Goal: Task Accomplishment & Management: Use online tool/utility

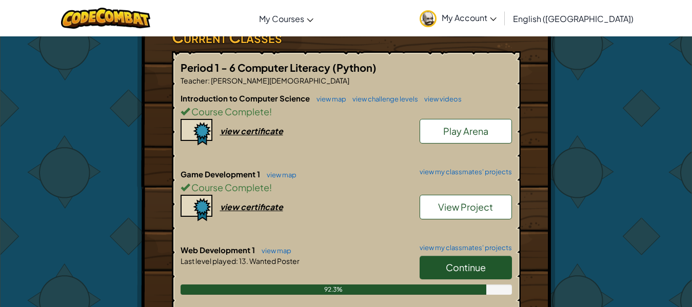
scroll to position [205, 0]
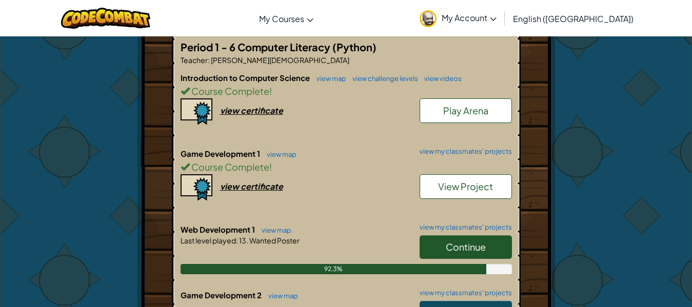
click at [472, 246] on span "Continue" at bounding box center [466, 247] width 40 height 12
click at [472, 55] on h5 "Period 1 - 6 Computer Literacy (Python)" at bounding box center [347, 47] width 332 height 16
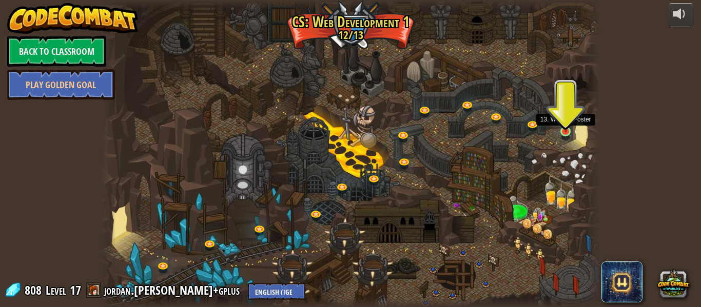
click at [562, 132] on img at bounding box center [566, 118] width 12 height 27
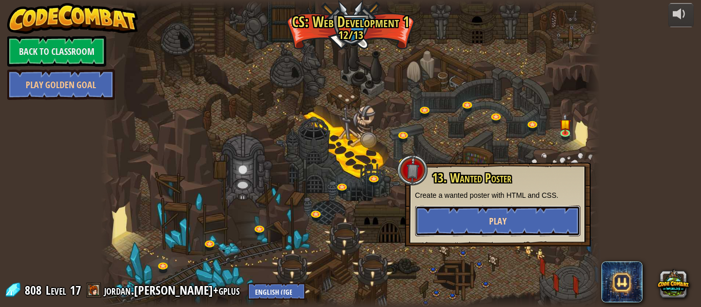
click at [547, 223] on button "Play" at bounding box center [497, 221] width 165 height 31
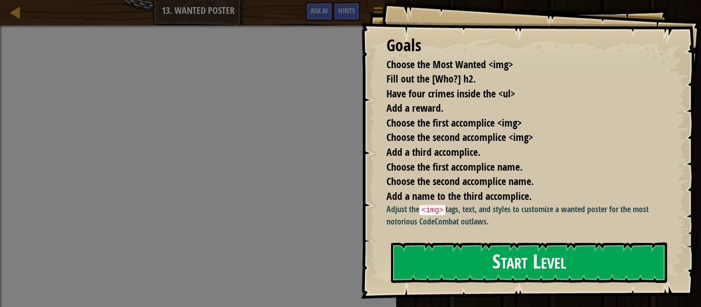
click at [502, 268] on button "Start Level" at bounding box center [529, 263] width 276 height 41
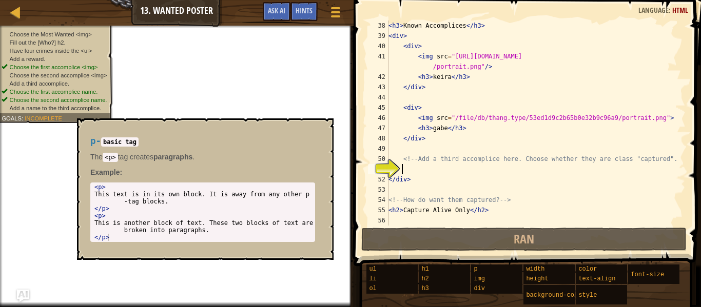
scroll to position [390, 0]
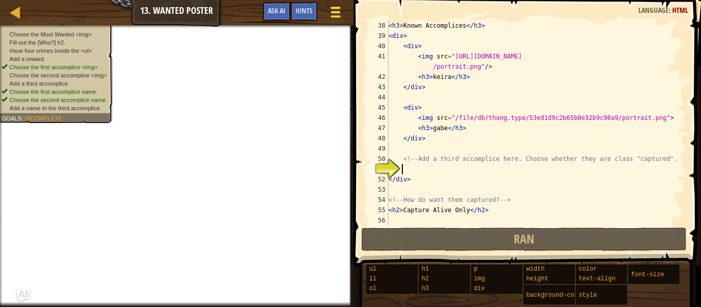
click at [327, 12] on button "Game Menu" at bounding box center [335, 14] width 27 height 25
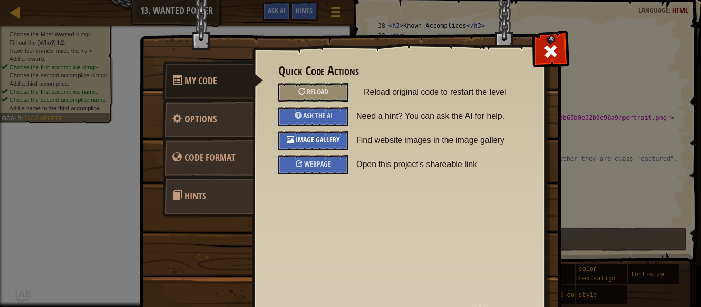
click at [320, 137] on span "Image Gallery" at bounding box center [318, 140] width 44 height 10
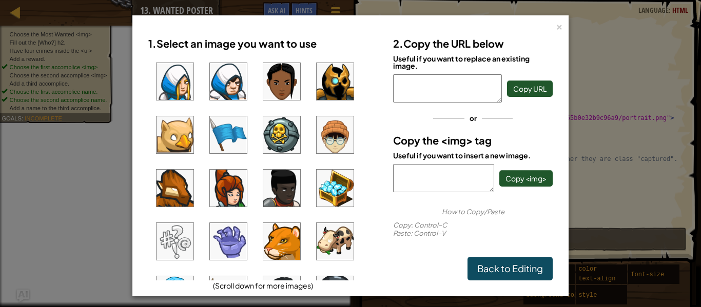
click at [318, 135] on img at bounding box center [335, 134] width 37 height 37
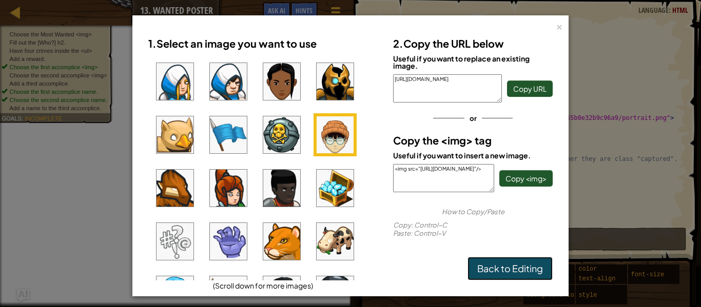
click at [524, 268] on link "Back to Editing" at bounding box center [510, 269] width 85 height 24
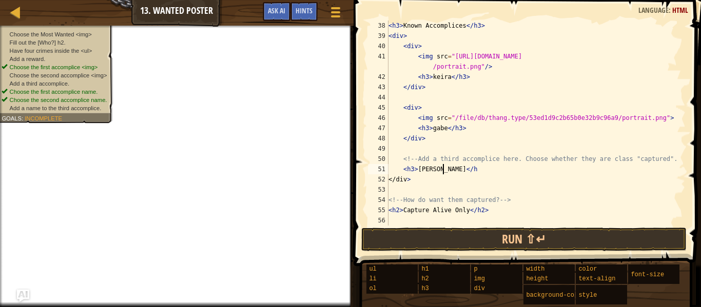
scroll to position [5, 4]
click at [392, 161] on div "< h3 > Known Accomplices </ h3 > < div > < div > < img src = "[URL][DOMAIN_NAME…" at bounding box center [531, 134] width 290 height 226
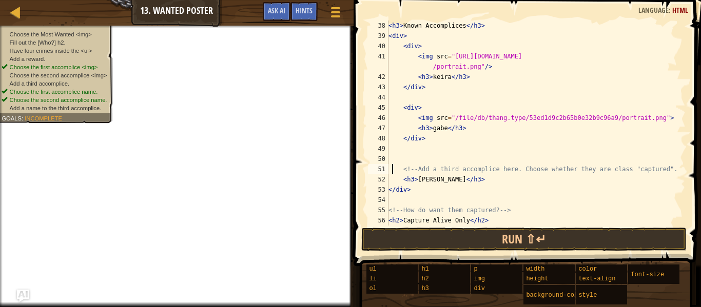
click at [400, 175] on div "< h3 > Known Accomplices </ h3 > < div > < div > < img src = "[URL][DOMAIN_NAME…" at bounding box center [531, 134] width 290 height 226
type textarea "<h3>[PERSON_NAME]</h3>"
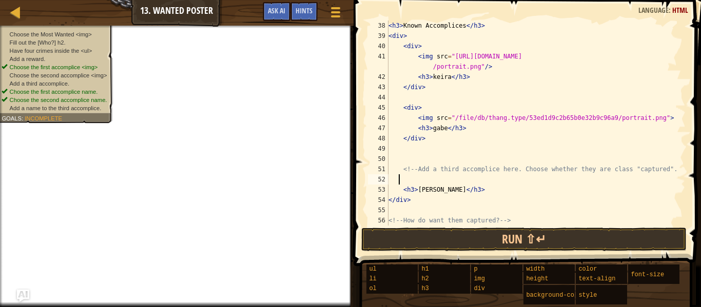
click at [401, 178] on div "< h3 > Known Accomplices </ h3 > < div > < div > < img src = "[URL][DOMAIN_NAME…" at bounding box center [531, 134] width 290 height 226
click at [391, 152] on div "< h3 > Known Accomplices </ h3 > < div > < div > < img src = "[URL][DOMAIN_NAME…" at bounding box center [531, 134] width 290 height 226
click at [394, 162] on div "< h3 > Known Accomplices </ h3 > < div > < div > < img src = "[URL][DOMAIN_NAME…" at bounding box center [531, 134] width 290 height 226
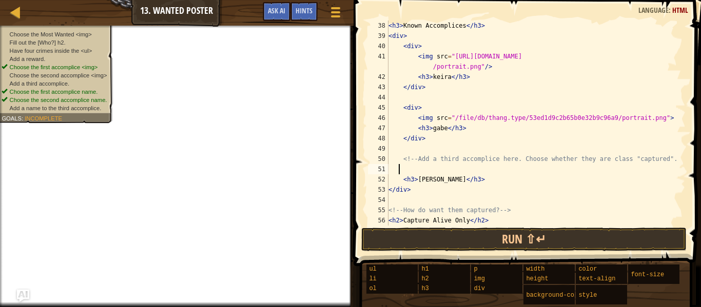
click at [405, 166] on div "< h3 > Known Accomplices </ h3 > < div > < div > < img src = "[URL][DOMAIN_NAME…" at bounding box center [531, 134] width 290 height 226
click at [305, 15] on div "Hints" at bounding box center [303, 11] width 27 height 19
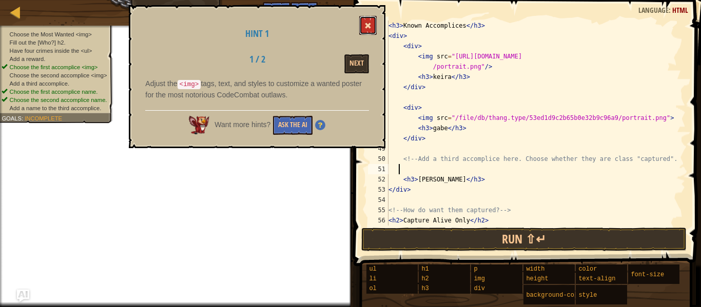
click at [366, 23] on span at bounding box center [367, 25] width 7 height 7
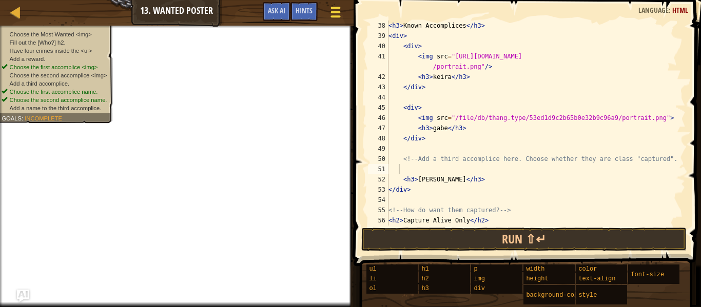
click at [332, 12] on span at bounding box center [335, 12] width 10 height 2
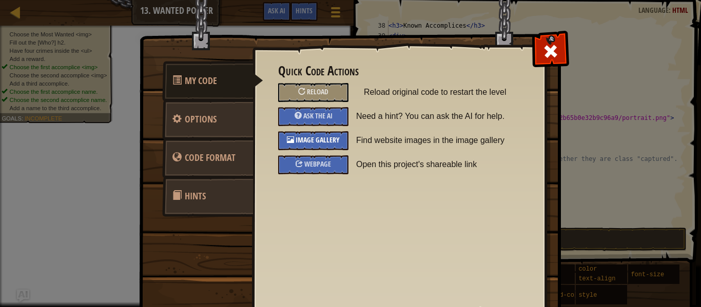
click at [289, 137] on div at bounding box center [290, 139] width 7 height 7
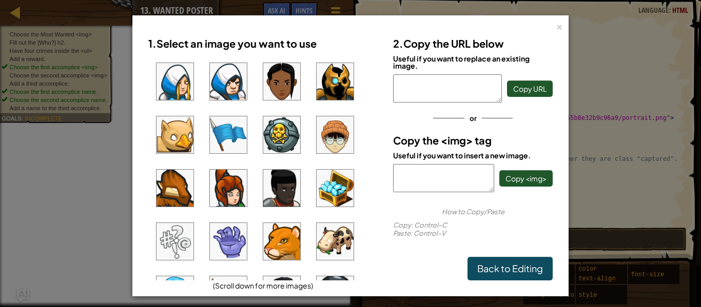
click at [336, 141] on img at bounding box center [335, 134] width 37 height 37
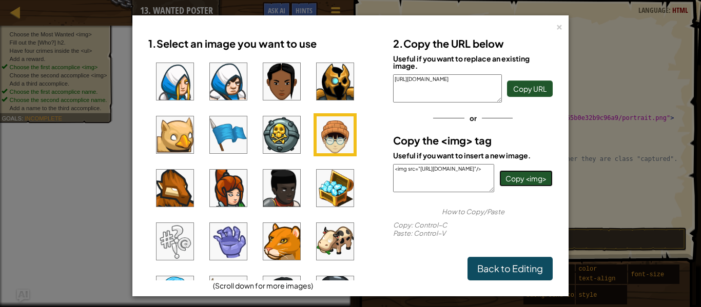
click at [526, 181] on span "Copy <img>" at bounding box center [525, 178] width 41 height 9
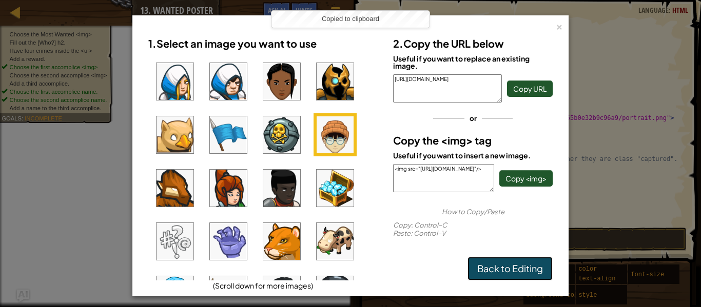
click at [513, 271] on link "Back to Editing" at bounding box center [510, 269] width 85 height 24
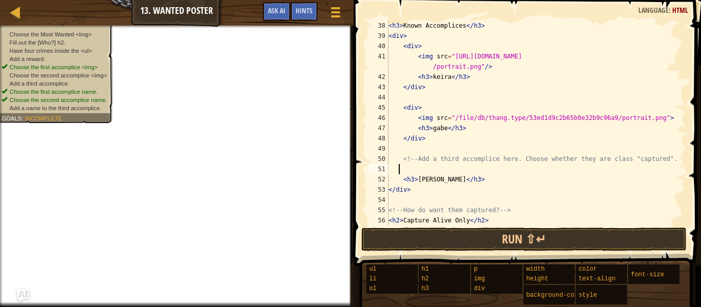
paste textarea "<img src="[URL][DOMAIN_NAME]"/>"
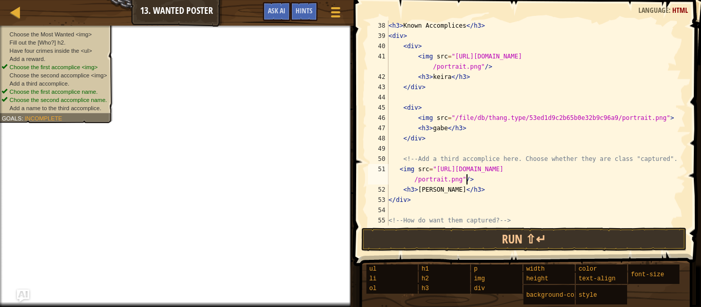
click at [459, 196] on div "< h3 > Known Accomplices </ h3 > < div > < div > < img src = "[URL][DOMAIN_NAME…" at bounding box center [531, 134] width 290 height 226
click at [453, 191] on div "< h3 > Known Accomplices </ h3 > < div > < div > < img src = "[URL][DOMAIN_NAME…" at bounding box center [531, 134] width 290 height 226
click at [441, 77] on div "< h3 > Known Accomplices </ h3 > < div > < div > < img src = "[URL][DOMAIN_NAME…" at bounding box center [531, 134] width 290 height 226
click at [445, 81] on div "< h3 > Known Accomplices </ h3 > < div > < div > < img src = "[URL][DOMAIN_NAME…" at bounding box center [531, 134] width 290 height 226
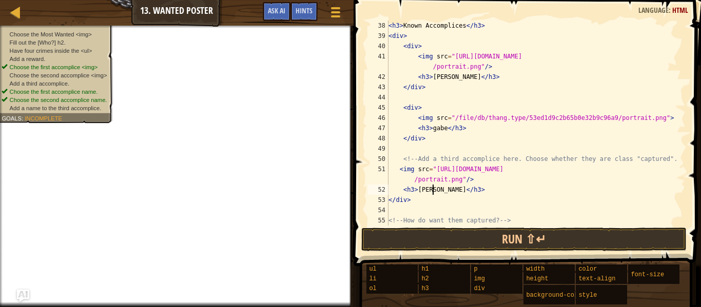
click at [431, 194] on div "< h3 > Known Accomplices </ h3 > < div > < div > < img src = "[URL][DOMAIN_NAME…" at bounding box center [531, 134] width 290 height 226
click at [393, 169] on div "< h3 > Known Accomplices </ h3 > < div > < div > < img src = "[URL][DOMAIN_NAME…" at bounding box center [531, 134] width 290 height 226
type textarea "<img src="[URL][DOMAIN_NAME]"/>"
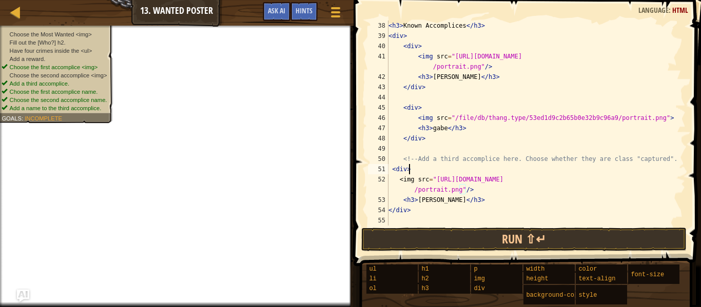
scroll to position [5, 1]
click at [473, 204] on div "< h3 > Known Accomplices </ h3 > < div > < div > < img src = "[URL][DOMAIN_NAME…" at bounding box center [531, 134] width 290 height 226
type textarea "<h3>[PERSON_NAME]</h3>"
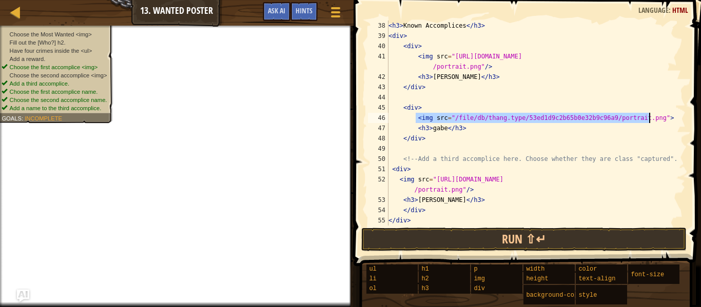
drag, startPoint x: 416, startPoint y: 116, endPoint x: 649, endPoint y: 122, distance: 233.0
click at [649, 122] on div "< h3 > Known Accomplices </ h3 > < div > < div > < img src = "[URL][DOMAIN_NAME…" at bounding box center [531, 134] width 290 height 226
type textarea "<img src="/file/db/thang.type/53ed1d9c2b65b0e32b9c96a9/portrait.png">"
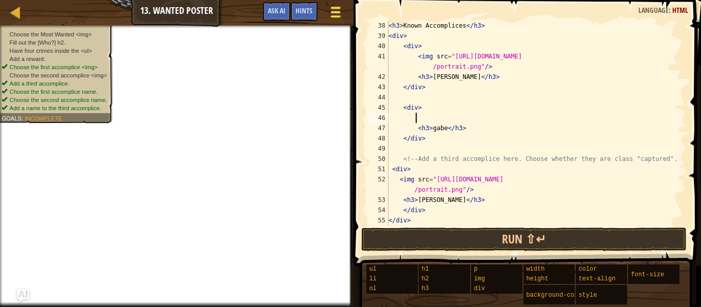
click at [335, 8] on span at bounding box center [335, 8] width 10 height 2
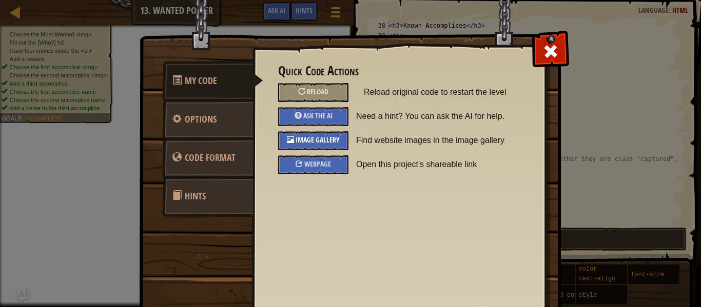
click at [321, 135] on div "Image Gallery" at bounding box center [313, 140] width 70 height 19
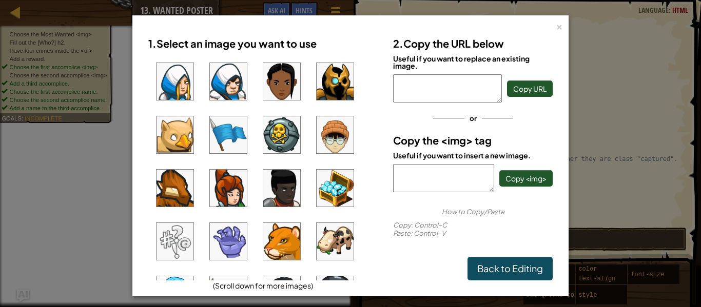
click at [363, 177] on ul at bounding box center [262, 168] width 229 height 226
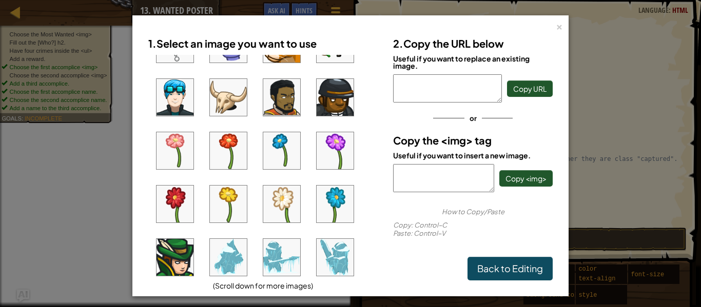
scroll to position [395, 0]
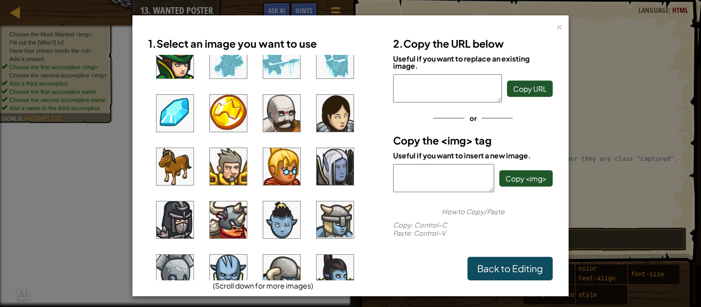
click at [232, 221] on img at bounding box center [228, 220] width 37 height 37
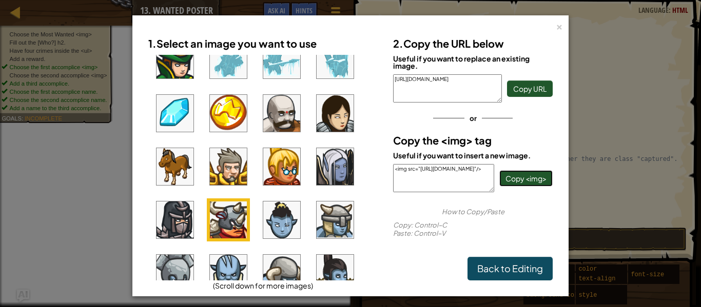
click at [530, 179] on span "Copy <img>" at bounding box center [525, 178] width 41 height 9
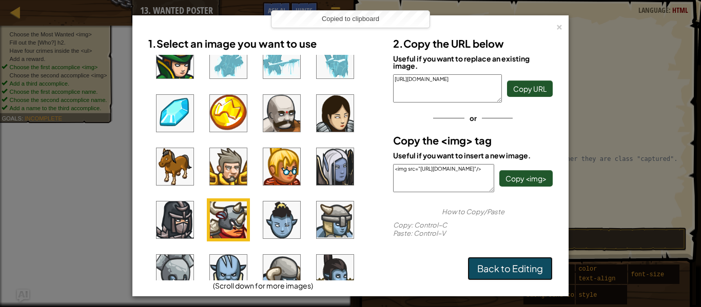
click at [532, 264] on link "Back to Editing" at bounding box center [510, 269] width 85 height 24
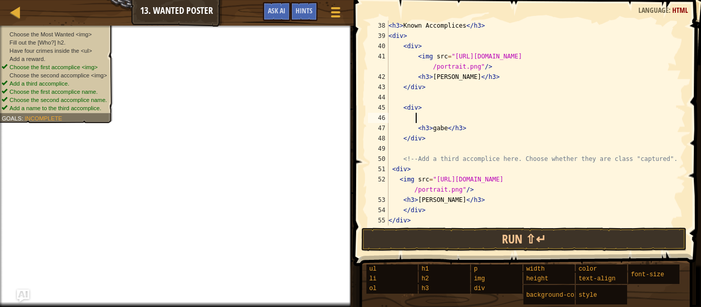
paste textarea "<img src="[URL][DOMAIN_NAME]"/>"
type textarea "<img src="[URL][DOMAIN_NAME]"/>"
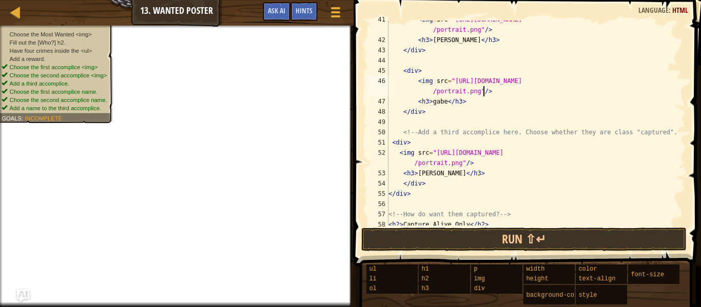
scroll to position [441, 0]
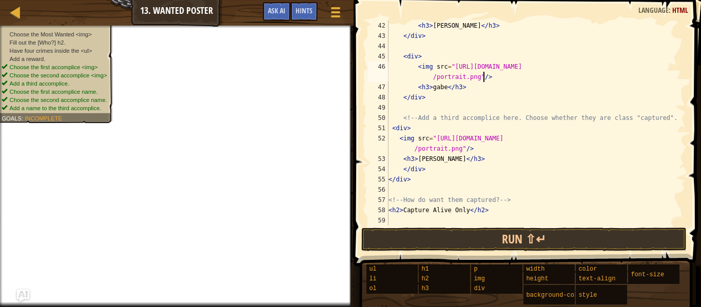
click at [463, 222] on div "< h3 > [PERSON_NAME] </ h3 > </ div > < div > < img src = "[URL][DOMAIN_NAME] /…" at bounding box center [531, 134] width 290 height 226
click at [425, 218] on div "< h3 > [PERSON_NAME] </ h3 > </ div > < div > < img src = "[URL][DOMAIN_NAME] /…" at bounding box center [531, 134] width 290 height 226
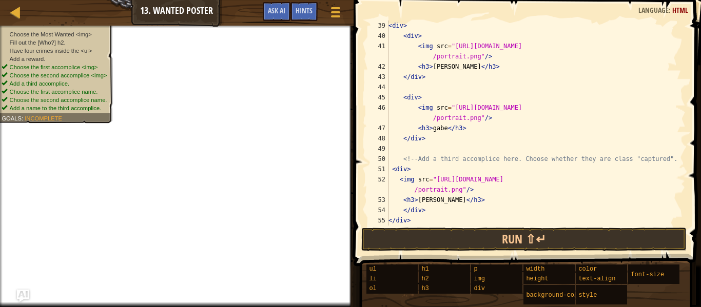
scroll to position [400, 0]
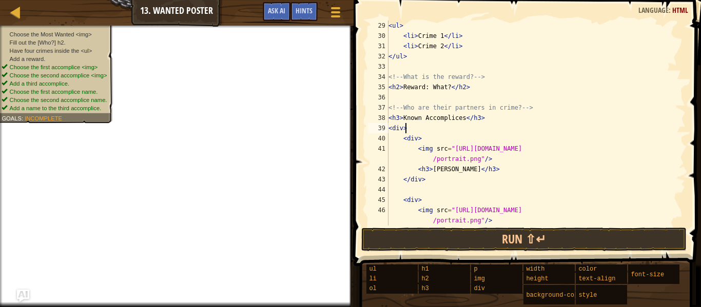
scroll to position [298, 0]
click at [456, 119] on div "< ul > < li > Crime 1 </ li > < li > Crime 2 </ li > </ ul > <!-- What is the r…" at bounding box center [531, 134] width 290 height 226
drag, startPoint x: 459, startPoint y: 120, endPoint x: 402, endPoint y: 121, distance: 57.0
click at [402, 121] on div "< ul > < li > Crime 1 </ li > < li > Crime 2 </ li > </ ul > <!-- What is the r…" at bounding box center [531, 134] width 290 height 226
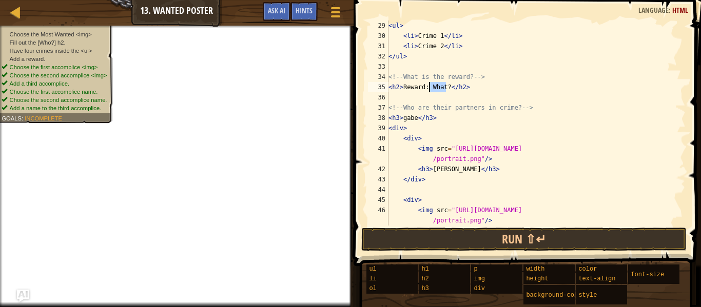
drag, startPoint x: 444, startPoint y: 88, endPoint x: 430, endPoint y: 86, distance: 14.6
click at [430, 86] on div "< ul > < li > Crime 1 </ li > < li > Crime 2 </ li > </ ul > <!-- What is the r…" at bounding box center [531, 134] width 290 height 226
click at [429, 88] on div "< ul > < li > Crime 1 </ li > < li > Crime 2 </ li > </ ul > <!-- What is the r…" at bounding box center [531, 134] width 290 height 226
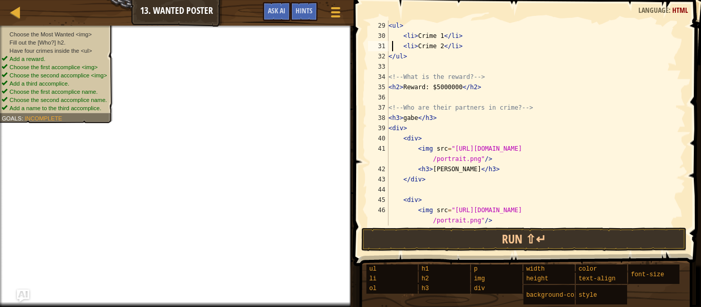
click at [391, 49] on div "< ul > < li > Crime 1 </ li > < li > Crime 2 </ li > </ ul > <!-- What is the r…" at bounding box center [531, 134] width 290 height 226
type textarea "<li>Crime 2</li>"
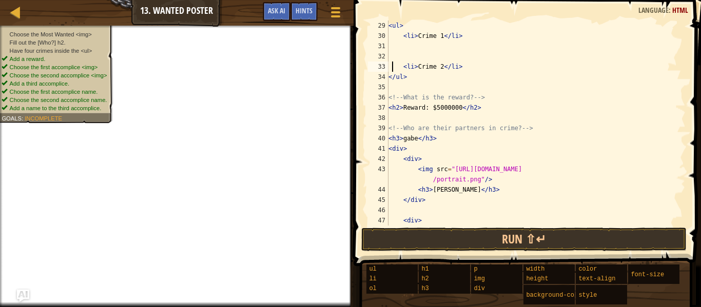
scroll to position [5, 0]
drag, startPoint x: 406, startPoint y: 53, endPoint x: 387, endPoint y: 61, distance: 20.5
drag, startPoint x: 387, startPoint y: 61, endPoint x: 414, endPoint y: 44, distance: 31.6
click at [414, 44] on div "< ul > < li > Crime 1 </ li > < li > Crime 2 </ li > </ ul > <!-- What is the r…" at bounding box center [531, 139] width 290 height 236
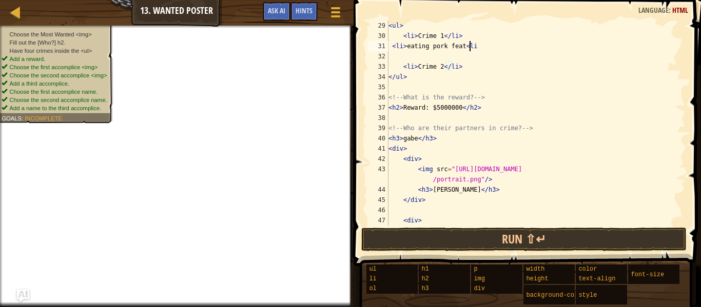
type textarea "<li>eating pork feat<[PERSON_NAME]>"
click at [400, 60] on div "< ul > < li > Crime 1 </ li > < li > eating pork feat < li > < li > Crime 2 </ …" at bounding box center [531, 139] width 290 height 236
click at [452, 103] on div "< ul > < li > Crime 1 </ li > < li > eating pork feat < li > < li > Crime 2 </ …" at bounding box center [531, 139] width 290 height 236
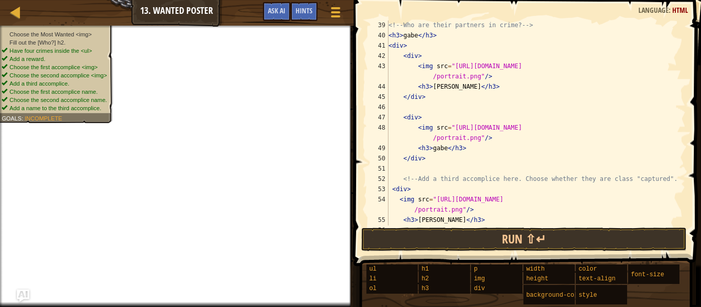
scroll to position [400, 0]
click at [72, 30] on li "Choose the Most Wanted <img>" at bounding box center [54, 34] width 105 height 8
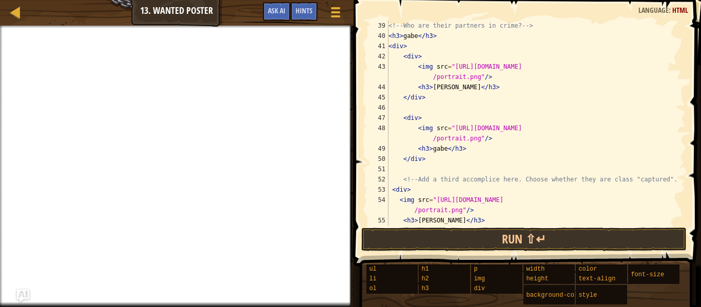
click at [36, 27] on div at bounding box center [177, 27] width 354 height 3
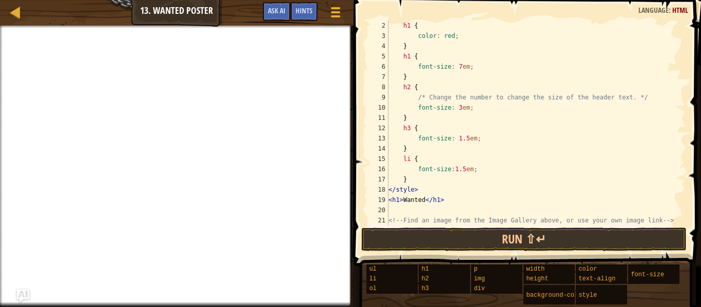
scroll to position [10, 0]
click at [46, 21] on div "Map Web Development 1 13. Wanted Poster Game Menu Done Hints Ask AI" at bounding box center [177, 13] width 354 height 26
click at [47, 22] on div "Map Web Development 1 13. Wanted Poster Game Menu Done Hints Ask AI" at bounding box center [177, 13] width 354 height 26
click at [48, 16] on div "Map Web Development 1 13. Wanted Poster Game Menu Done Hints Ask AI" at bounding box center [177, 13] width 354 height 26
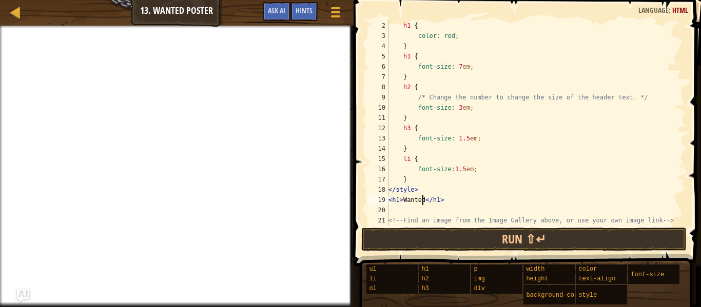
click at [421, 204] on div "h1 { color : red ; } h1 { font-size : 7 em ; } h2 { /* Change the number to cha…" at bounding box center [531, 139] width 290 height 236
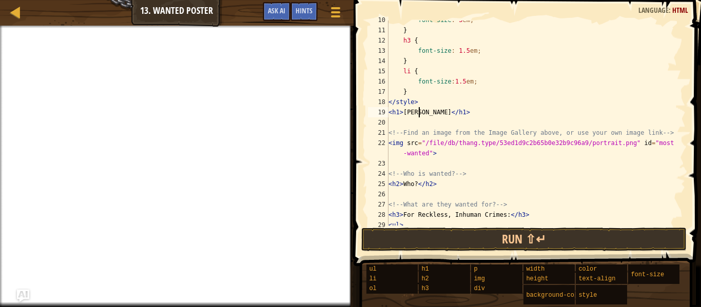
scroll to position [190, 0]
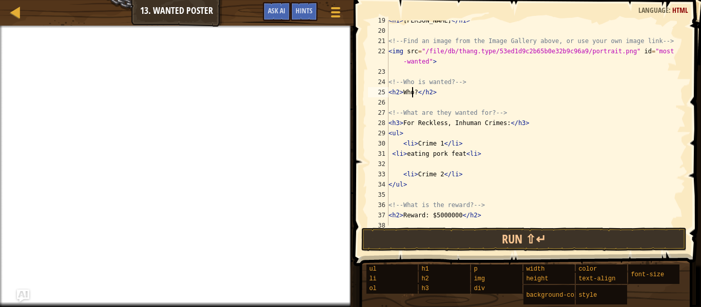
click at [414, 92] on div "< h1 > [PERSON_NAME] </ h1 > <!-- Find an image from the Image Gallery above, o…" at bounding box center [531, 128] width 290 height 226
click at [413, 95] on div "< h1 > [PERSON_NAME] </ h1 > <!-- Find an image from the Image Gallery above, o…" at bounding box center [531, 128] width 290 height 226
click at [414, 94] on div "< h1 > [PERSON_NAME] </ h1 > <!-- Find an image from the Image Gallery above, o…" at bounding box center [531, 128] width 290 height 226
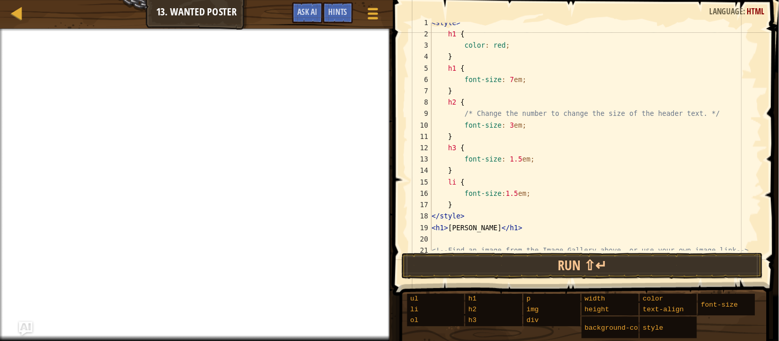
scroll to position [5, 0]
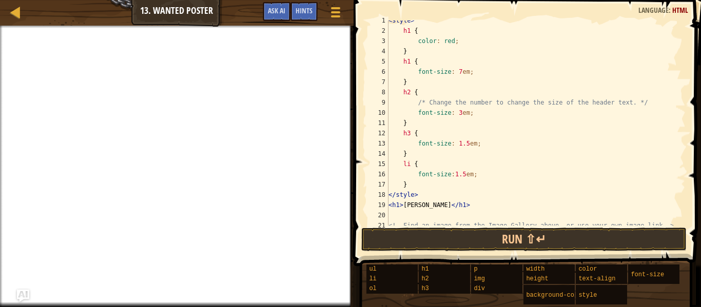
click at [34, 24] on div "Map Web Development 1 13. Wanted Poster Game Menu Done Hints Ask AI" at bounding box center [177, 13] width 354 height 26
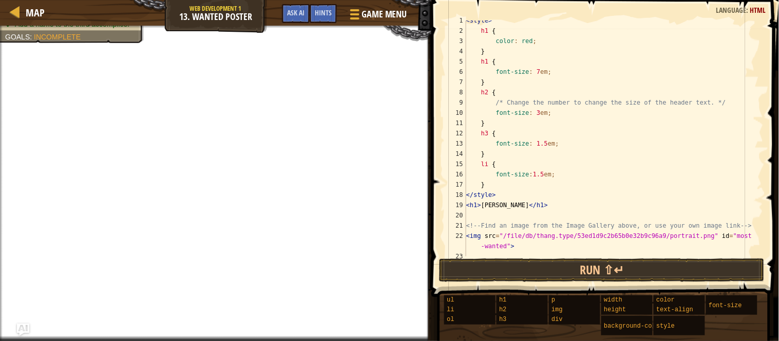
drag, startPoint x: 465, startPoint y: 238, endPoint x: 511, endPoint y: 247, distance: 47.2
click at [511, 247] on div "<h2>[PERSON_NAME]</h2> 1 2 3 4 5 6 7 8 9 10 11 12 13 14 15 16 17 18 19 20 21 22…" at bounding box center [603, 139] width 320 height 236
type textarea "<img src="/file/db/thang.type/53ed1d9c2b65b0e32b9c96a9/portrait.png" id="most-w…"
drag, startPoint x: 511, startPoint y: 247, endPoint x: 469, endPoint y: 235, distance: 44.0
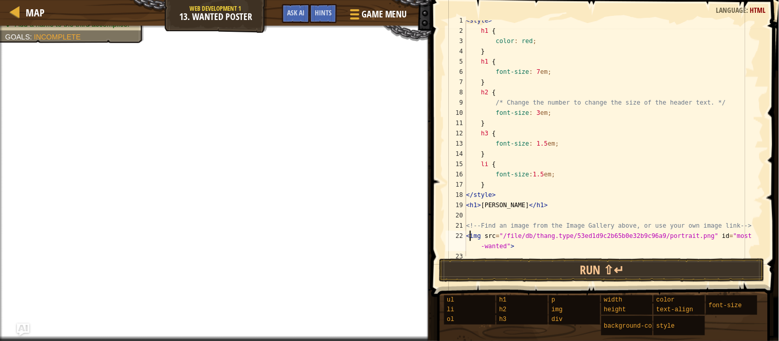
drag, startPoint x: 469, startPoint y: 235, endPoint x: 526, endPoint y: 253, distance: 59.4
drag, startPoint x: 526, startPoint y: 253, endPoint x: 519, endPoint y: 250, distance: 6.9
drag, startPoint x: 519, startPoint y: 250, endPoint x: 511, endPoint y: 248, distance: 8.9
drag, startPoint x: 511, startPoint y: 248, endPoint x: 716, endPoint y: 166, distance: 221.3
click at [692, 166] on div "< style > h1 { color : red ; } h1 { font-size : 7 em ; } h2 { /* Change the num…" at bounding box center [609, 143] width 290 height 257
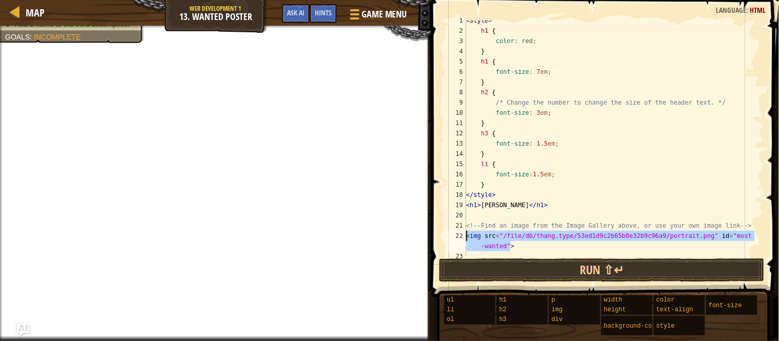
drag, startPoint x: 521, startPoint y: 246, endPoint x: 465, endPoint y: 237, distance: 56.8
click at [465, 237] on div "li { 1 2 3 4 5 6 7 8 9 10 11 12 13 14 15 16 17 18 19 20 21 22 23 24 < style > h…" at bounding box center [603, 139] width 320 height 236
type textarea "<img src="/file/db/thang.type/53ed1d9c2b65b0e32b9c96a9/portrait.png" id="most-w…"
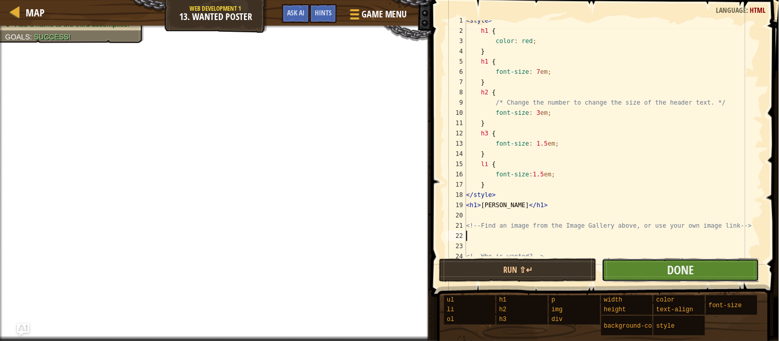
click at [650, 275] on button "Done" at bounding box center [680, 271] width 158 height 24
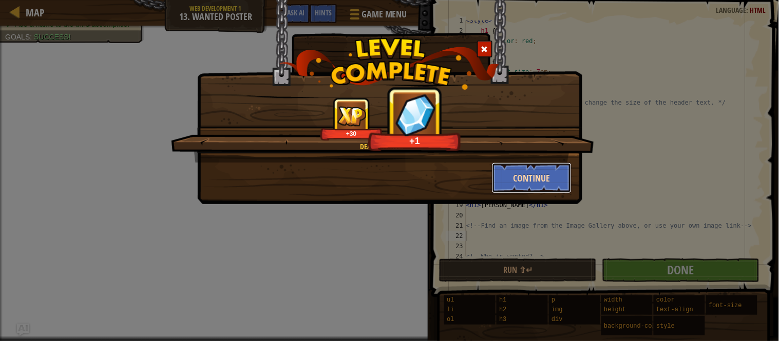
click at [551, 173] on button "Continue" at bounding box center [532, 178] width 80 height 31
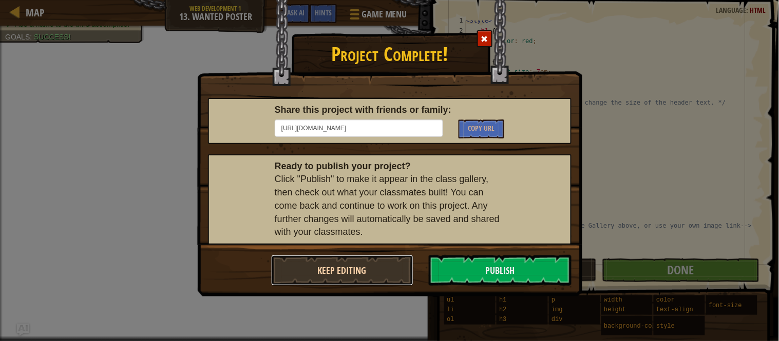
click at [387, 270] on button "Keep Editing" at bounding box center [342, 270] width 143 height 31
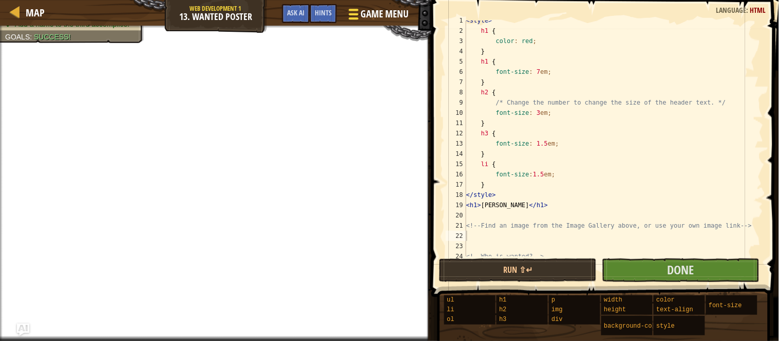
click at [366, 10] on span "Game Menu" at bounding box center [384, 14] width 48 height 14
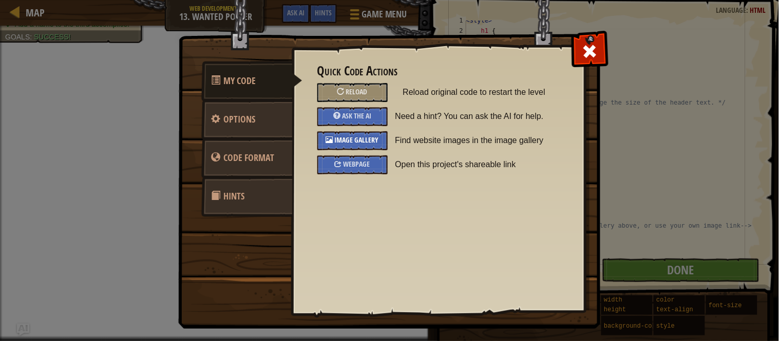
click at [354, 140] on span "Image Gallery" at bounding box center [357, 140] width 44 height 10
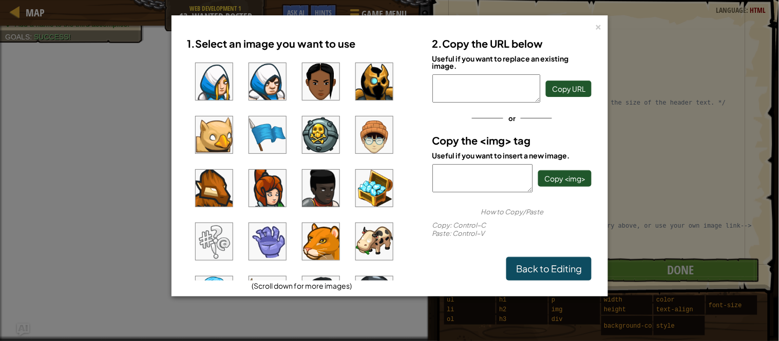
click at [421, 259] on div "1. Select an image you want to use (Scroll down for more images)" at bounding box center [302, 161] width 245 height 259
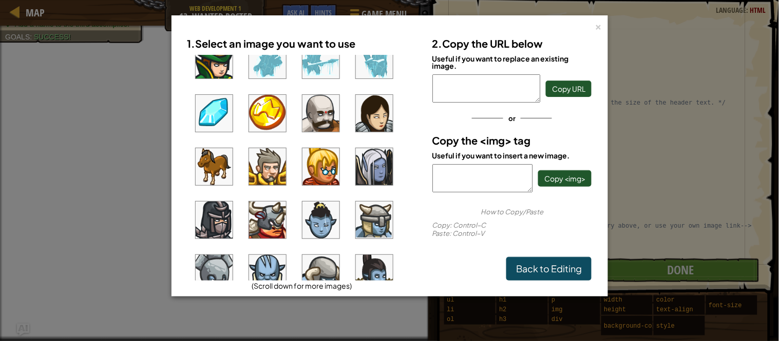
scroll to position [593, 0]
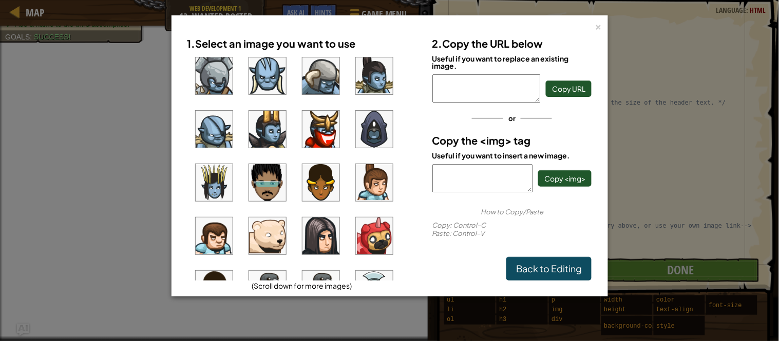
click at [416, 250] on ul at bounding box center [301, 168] width 229 height 226
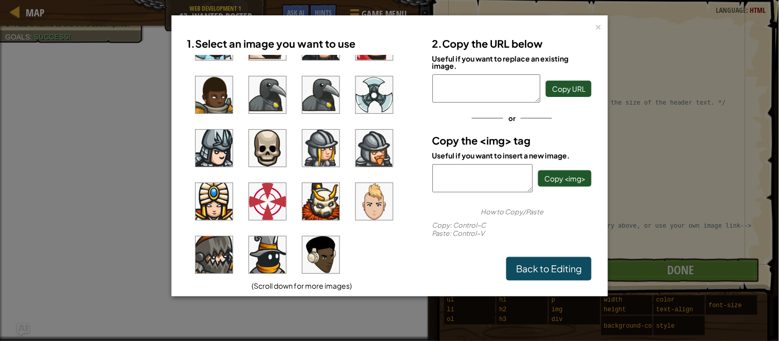
click at [404, 185] on ul at bounding box center [301, 168] width 229 height 226
click at [416, 150] on ul at bounding box center [301, 168] width 229 height 226
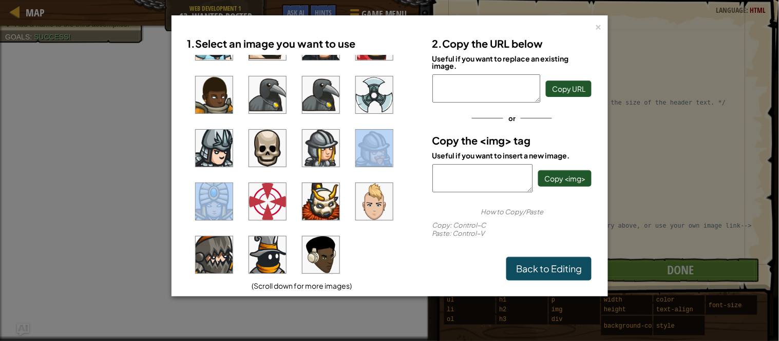
click at [416, 150] on ul at bounding box center [301, 168] width 229 height 226
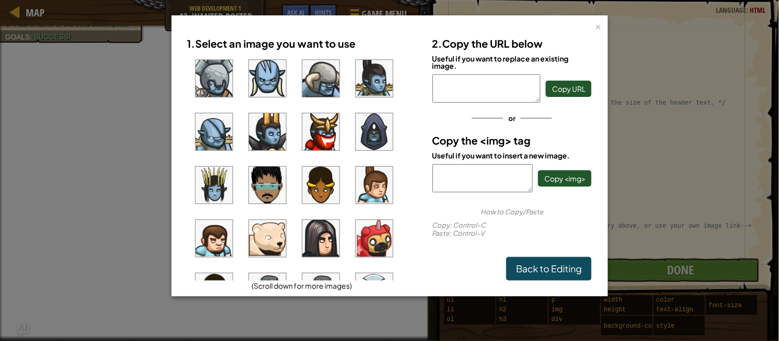
click at [418, 83] on div "1. Select an image you want to use (Scroll down for more images)" at bounding box center [302, 161] width 245 height 259
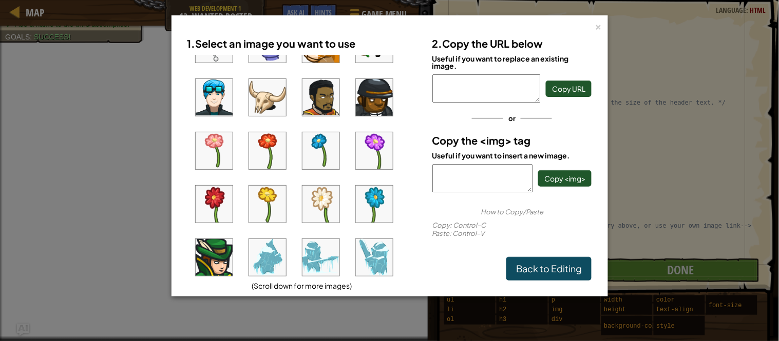
scroll to position [0, 0]
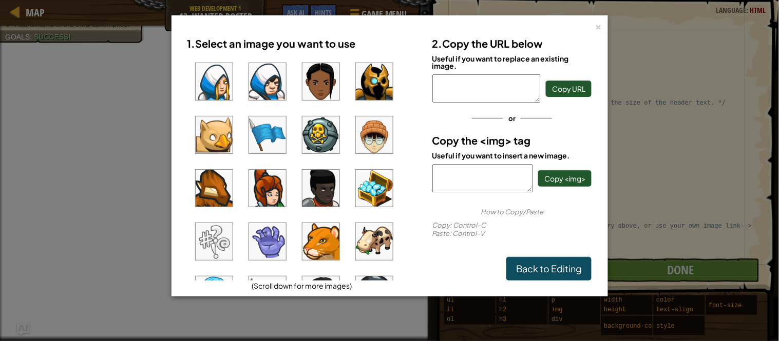
click at [381, 143] on img at bounding box center [374, 134] width 37 height 37
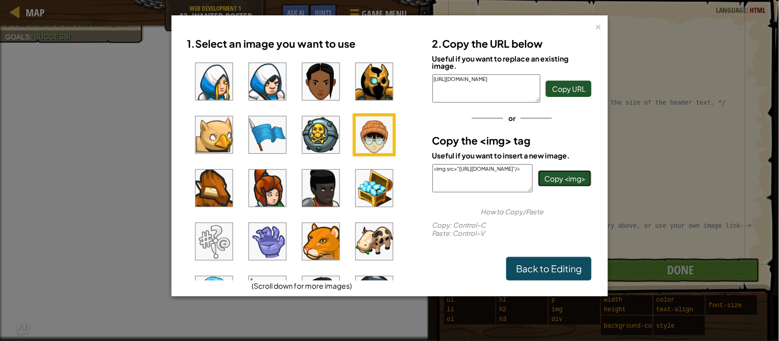
click at [570, 177] on span "Copy <img>" at bounding box center [564, 178] width 41 height 9
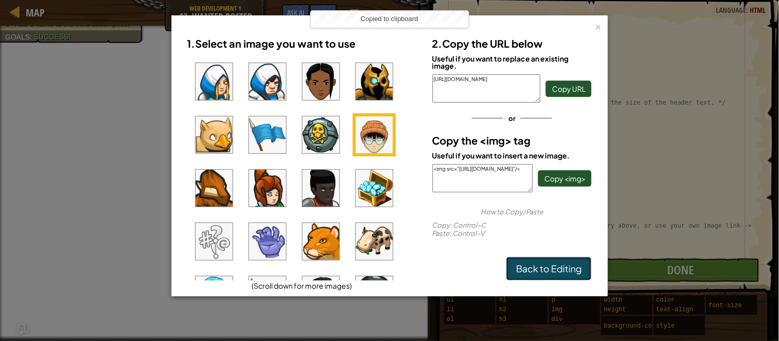
click at [556, 268] on link "Back to Editing" at bounding box center [548, 269] width 85 height 24
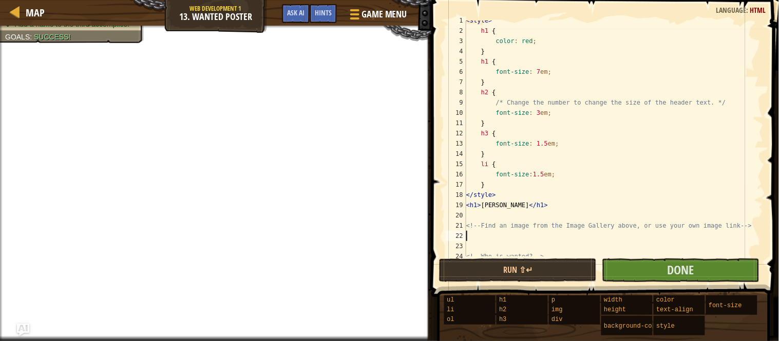
paste textarea "<img src="[URL][DOMAIN_NAME]"/>"
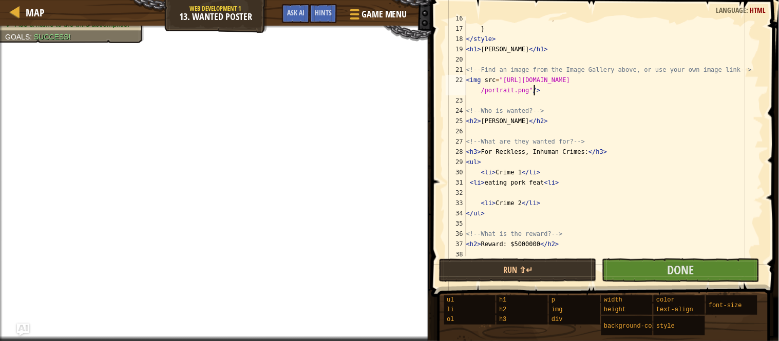
scroll to position [165, 0]
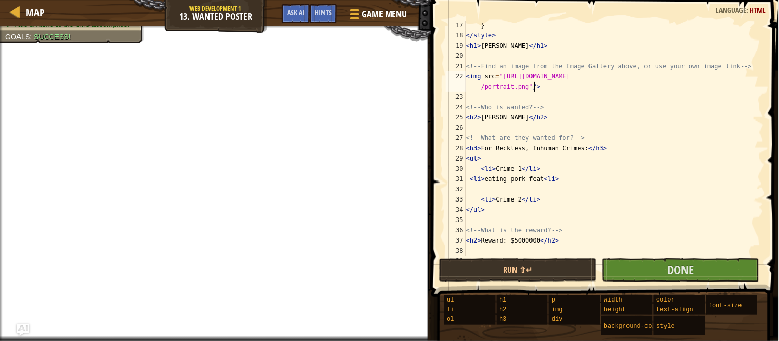
click at [517, 172] on div "} </ style > < h1 > [PERSON_NAME] </ h1 > <!-- Find an image from the Image Gal…" at bounding box center [609, 148] width 290 height 257
type textarea "<li>[PERSON_NAME] walking</li>"
click at [478, 189] on div "} </ style > < h1 > [PERSON_NAME] </ h1 > <!-- Find an image from the Image Gal…" at bounding box center [609, 148] width 290 height 257
click at [523, 193] on div "} </ style > < h1 > [PERSON_NAME] </ h1 > <!-- Find an image from the Image Gal…" at bounding box center [609, 148] width 290 height 257
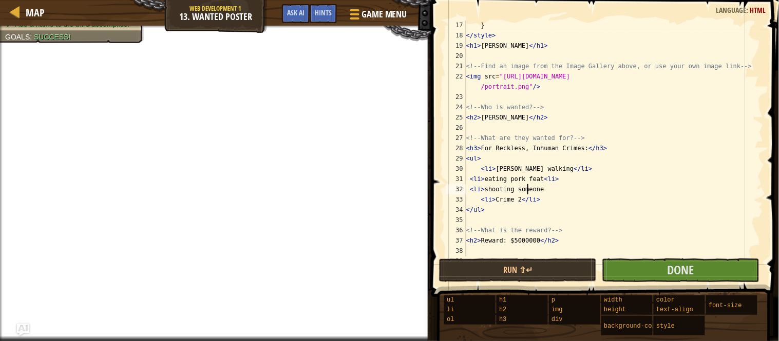
scroll to position [4, 0]
drag, startPoint x: 541, startPoint y: 187, endPoint x: 581, endPoint y: 229, distance: 58.5
click at [581, 229] on div "} </ style > < h1 > [PERSON_NAME] </ h1 > <!-- Find an image from the Image Gal…" at bounding box center [609, 148] width 290 height 257
click at [548, 186] on div "} </ style > < h1 > [PERSON_NAME] </ h1 > <!-- Find an image from the Image Gal…" at bounding box center [609, 148] width 290 height 257
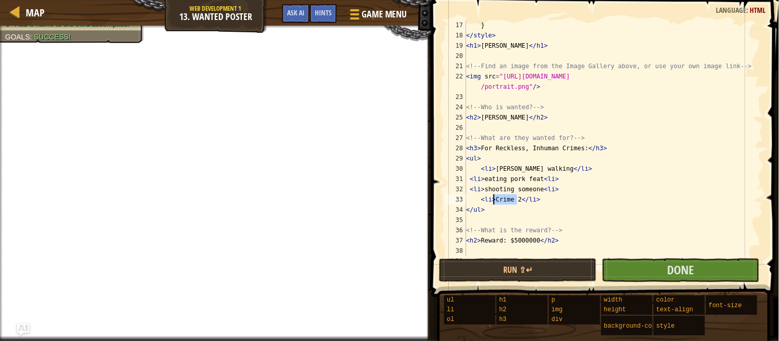
drag, startPoint x: 516, startPoint y: 202, endPoint x: 494, endPoint y: 202, distance: 22.6
click at [494, 202] on div "} </ style > < h1 > [PERSON_NAME] </ h1 > <!-- Find an image from the Image Gal…" at bounding box center [609, 148] width 290 height 257
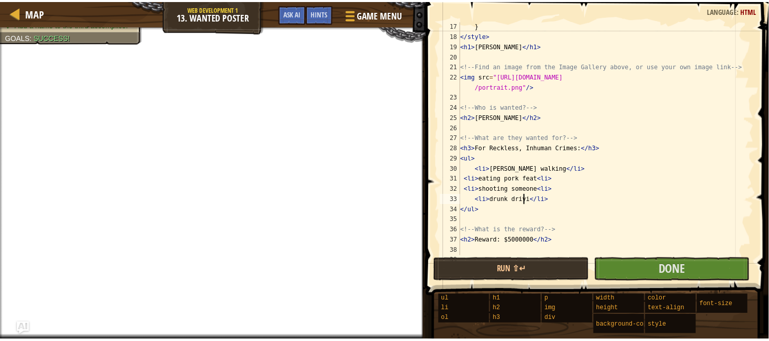
scroll to position [4, 6]
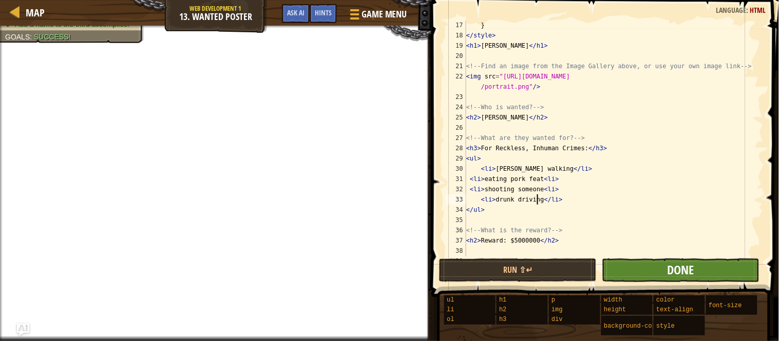
type textarea "<li>drunk driving</li>"
click at [681, 275] on span "Done" at bounding box center [680, 270] width 27 height 16
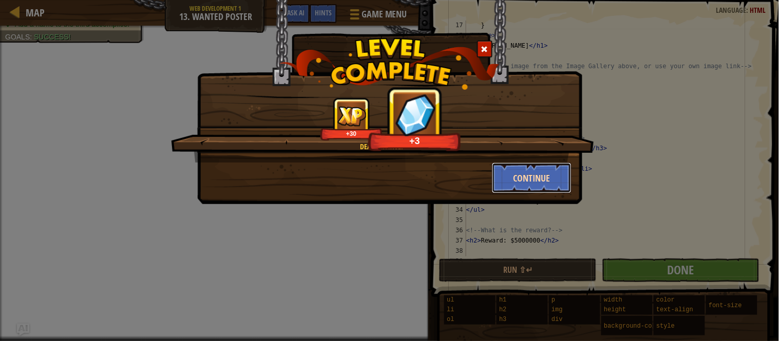
click at [547, 183] on button "Continue" at bounding box center [532, 178] width 80 height 31
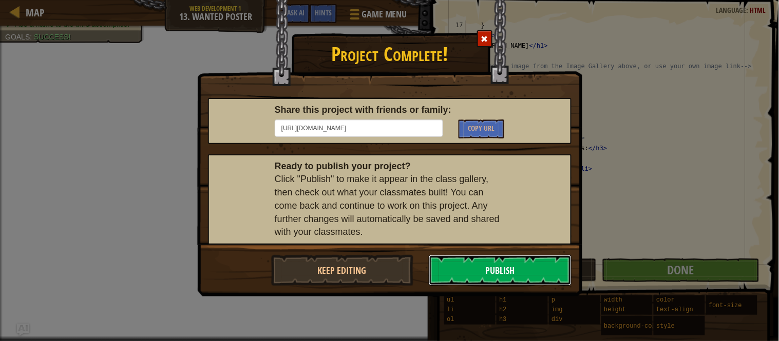
click at [528, 268] on button "Publish" at bounding box center [500, 270] width 143 height 31
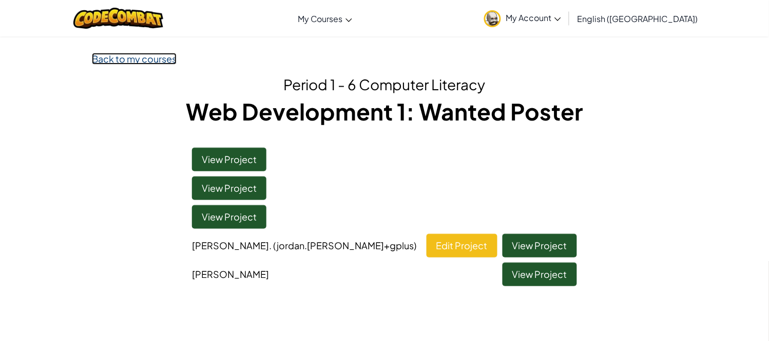
click at [128, 59] on link "Back to my courses" at bounding box center [134, 59] width 85 height 12
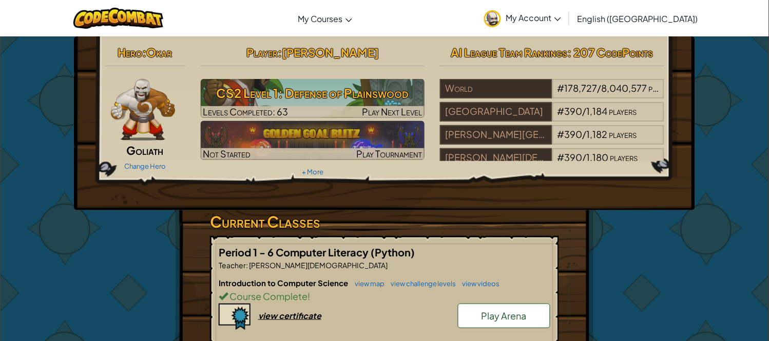
scroll to position [299, 0]
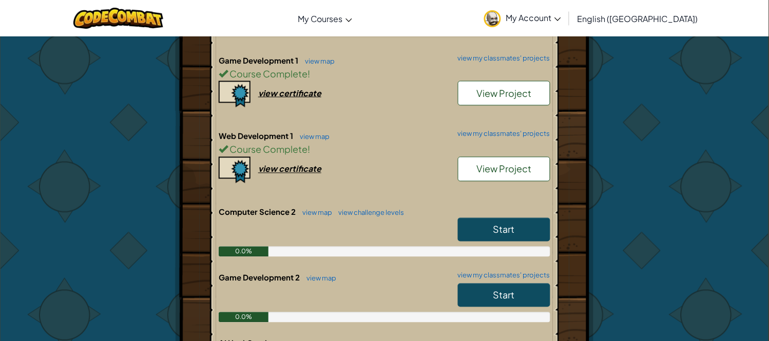
click at [488, 231] on link "Start" at bounding box center [504, 230] width 92 height 24
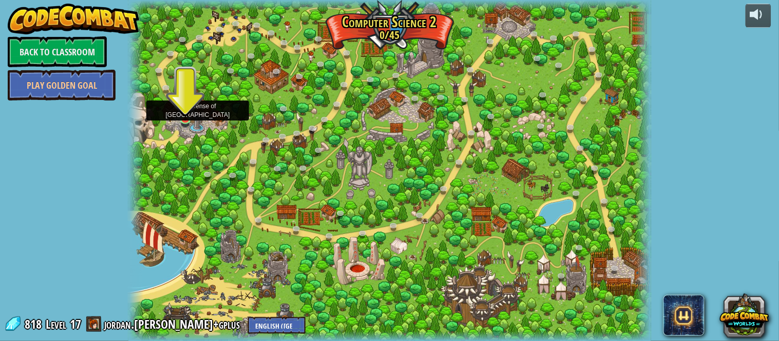
drag, startPoint x: 183, startPoint y: 120, endPoint x: 241, endPoint y: 68, distance: 78.1
click at [241, 68] on div at bounding box center [389, 171] width 523 height 342
click at [182, 116] on img at bounding box center [185, 104] width 12 height 29
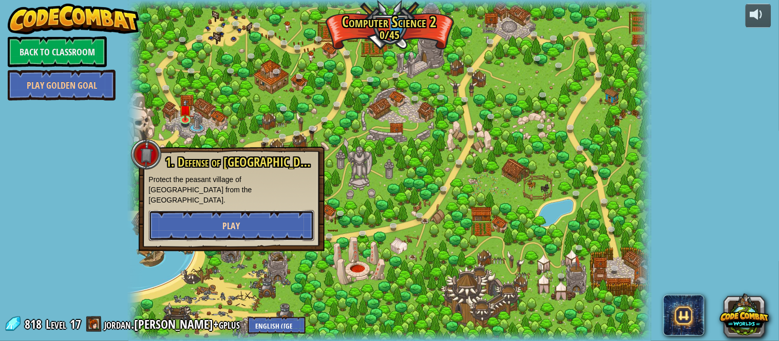
click at [250, 222] on button "Play" at bounding box center [231, 225] width 165 height 31
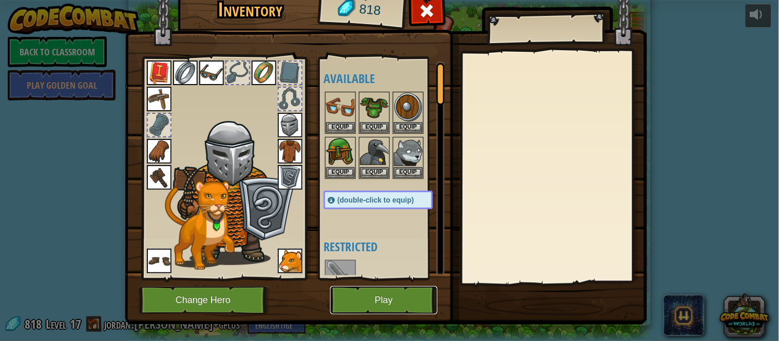
click at [385, 304] on button "Play" at bounding box center [383, 300] width 107 height 28
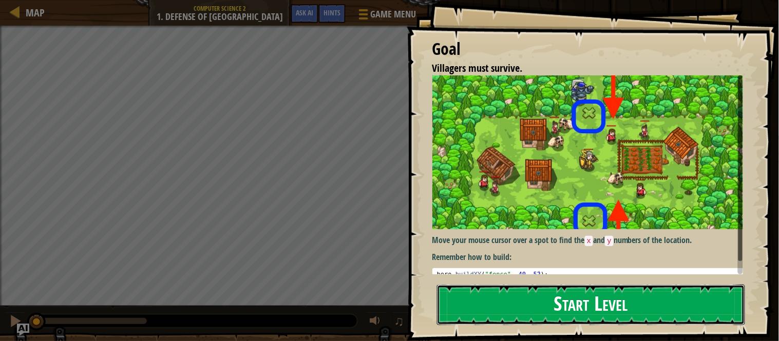
click at [547, 307] on button "Start Level" at bounding box center [591, 305] width 308 height 41
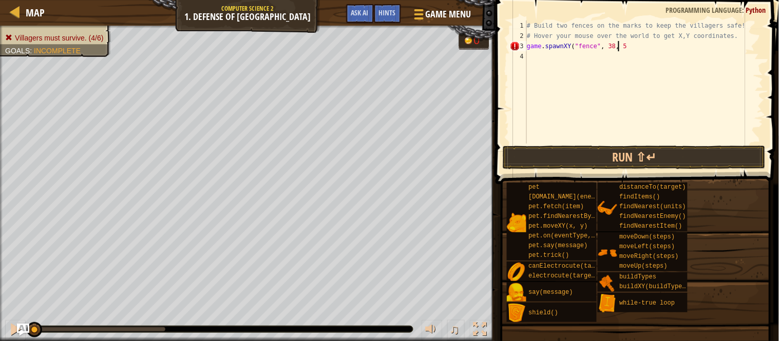
scroll to position [4, 7]
type textarea "game.spawnXY("fence", 38, 53)"
